Goal: Task Accomplishment & Management: Manage account settings

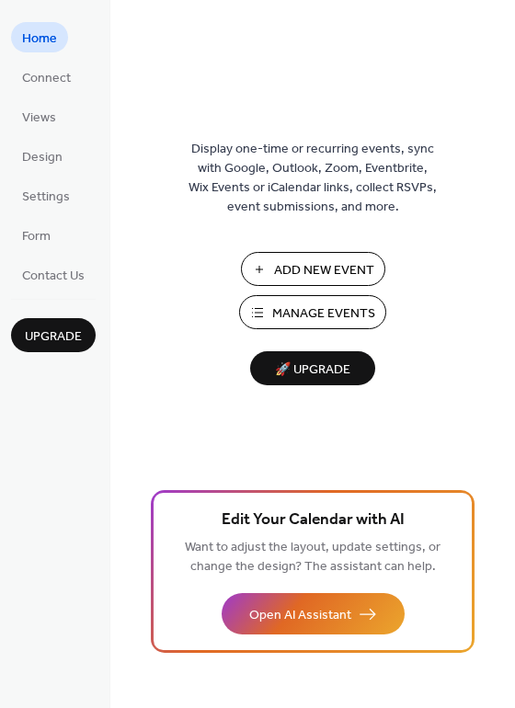
click at [347, 304] on span "Manage Events" at bounding box center [323, 313] width 103 height 19
click at [326, 313] on span "Manage Events" at bounding box center [323, 313] width 103 height 19
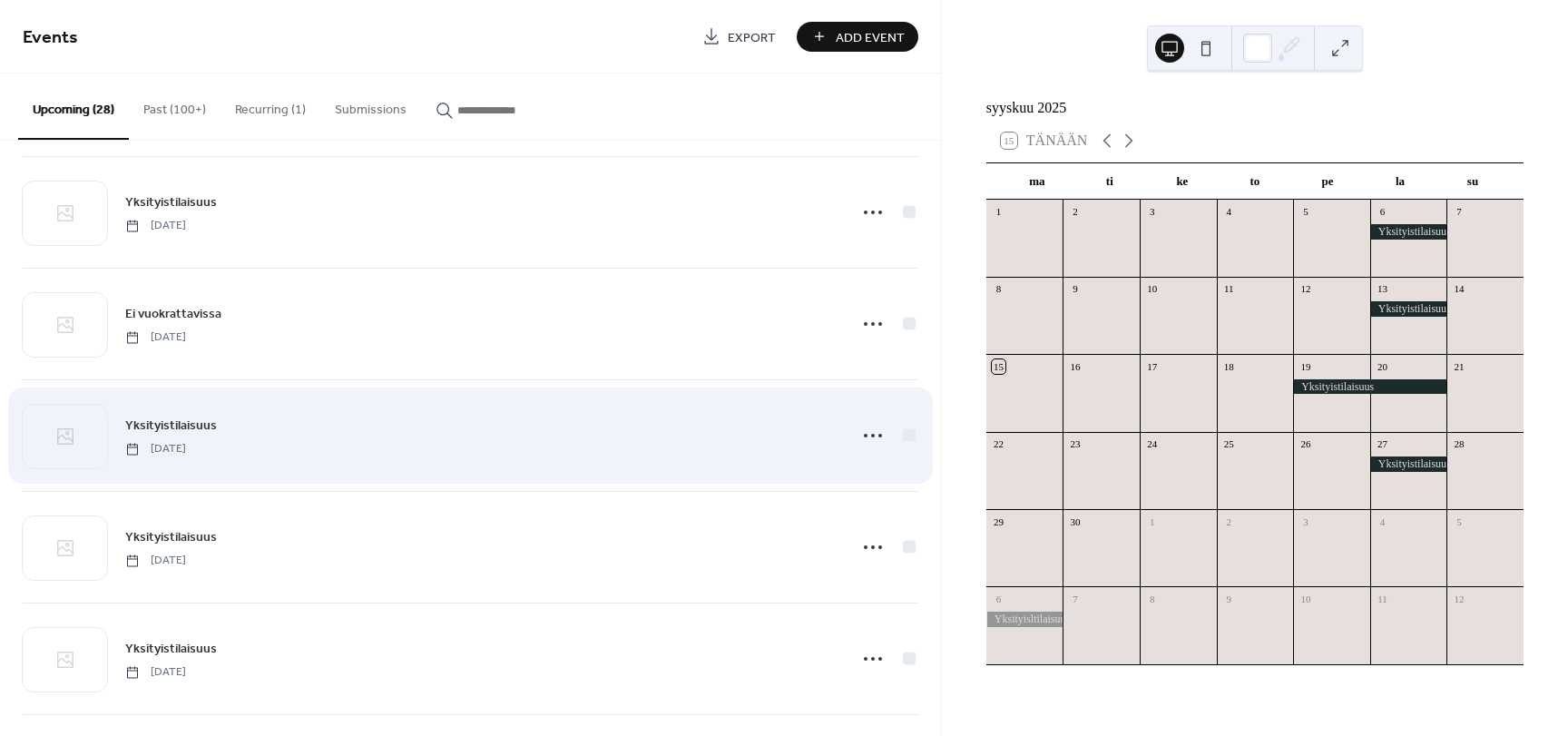
scroll to position [817, 0]
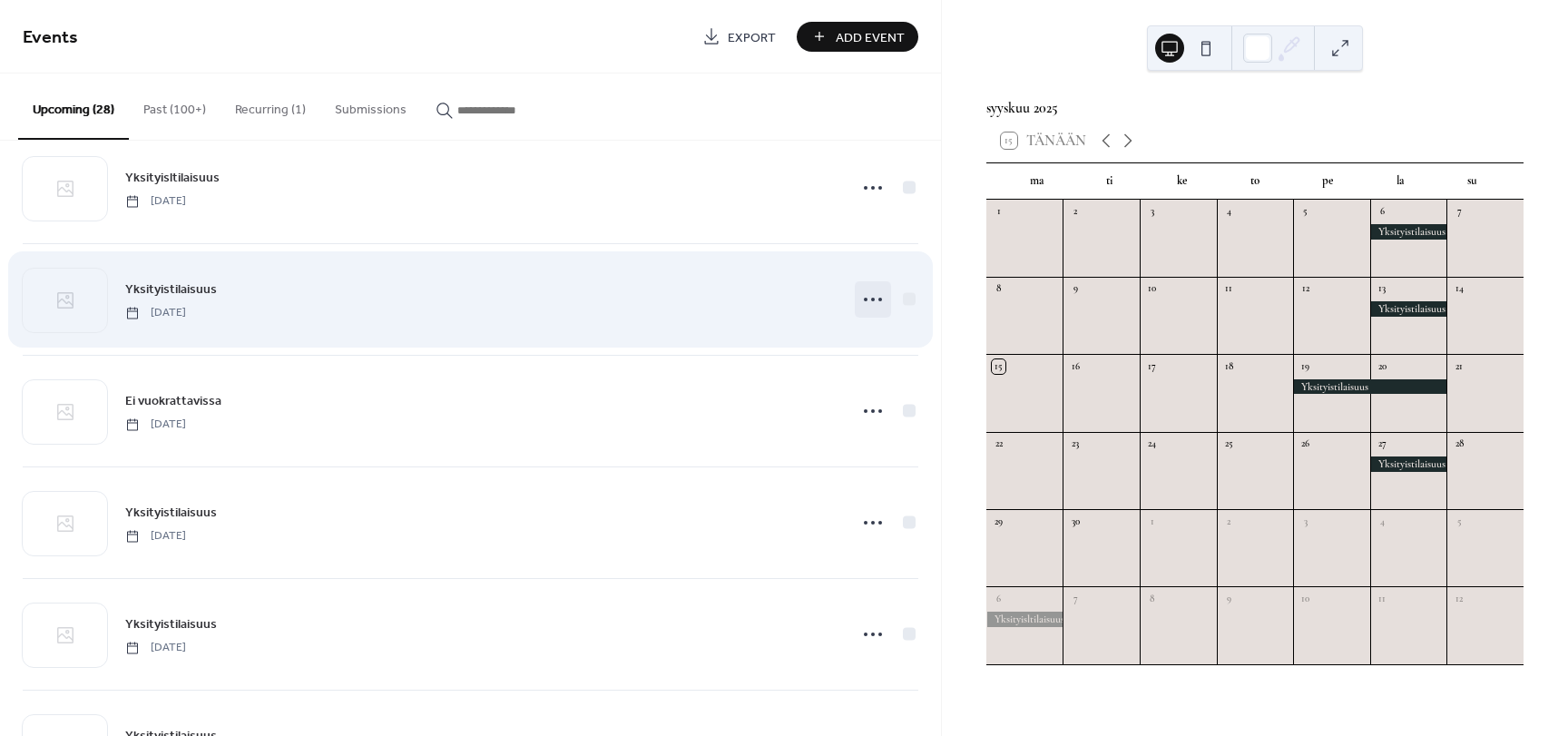
click at [878, 297] on icon at bounding box center [872, 299] width 29 height 29
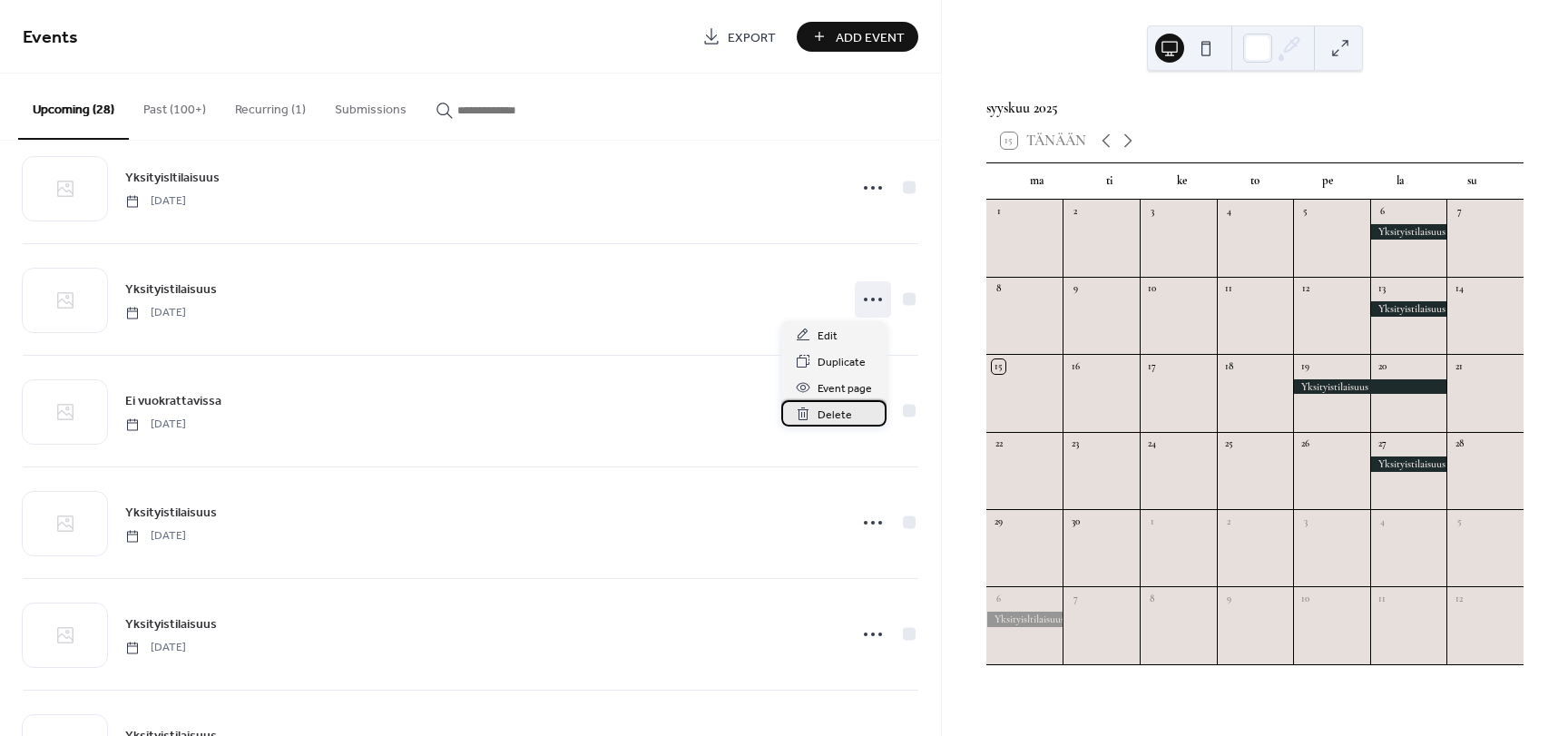
click at [847, 410] on span "Delete" at bounding box center [834, 415] width 35 height 19
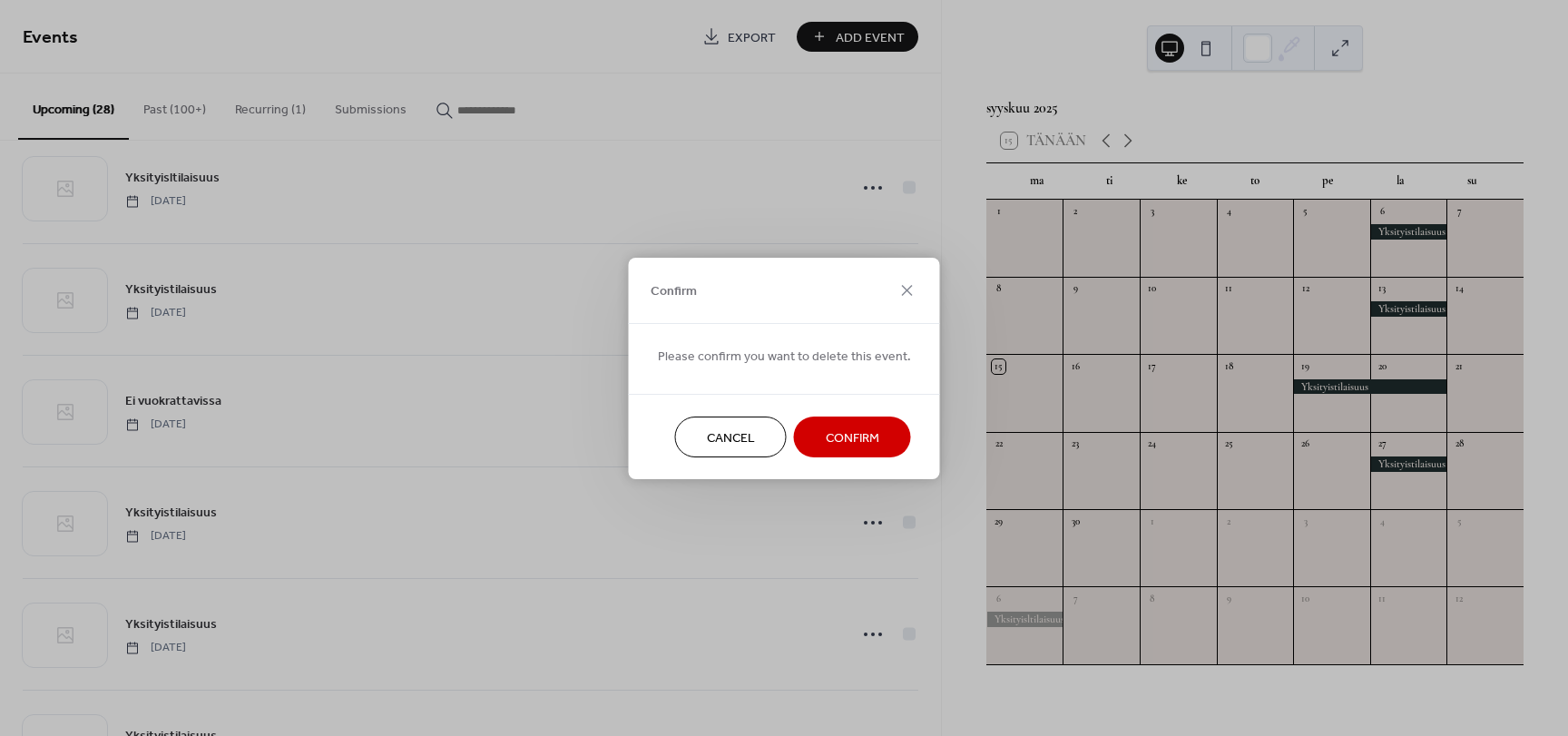
click at [850, 429] on span "Confirm" at bounding box center [852, 438] width 53 height 19
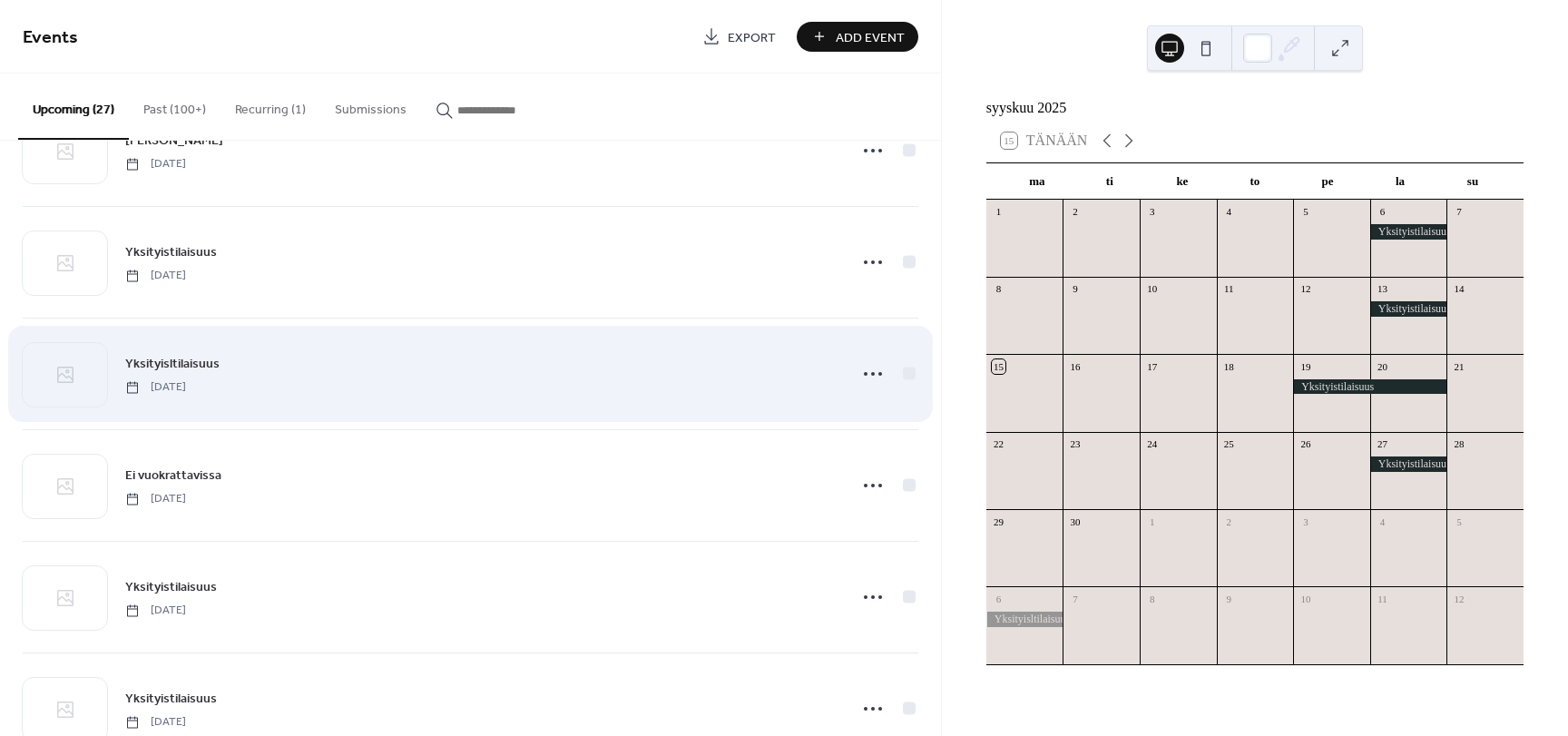
scroll to position [635, 0]
